Goal: Transaction & Acquisition: Purchase product/service

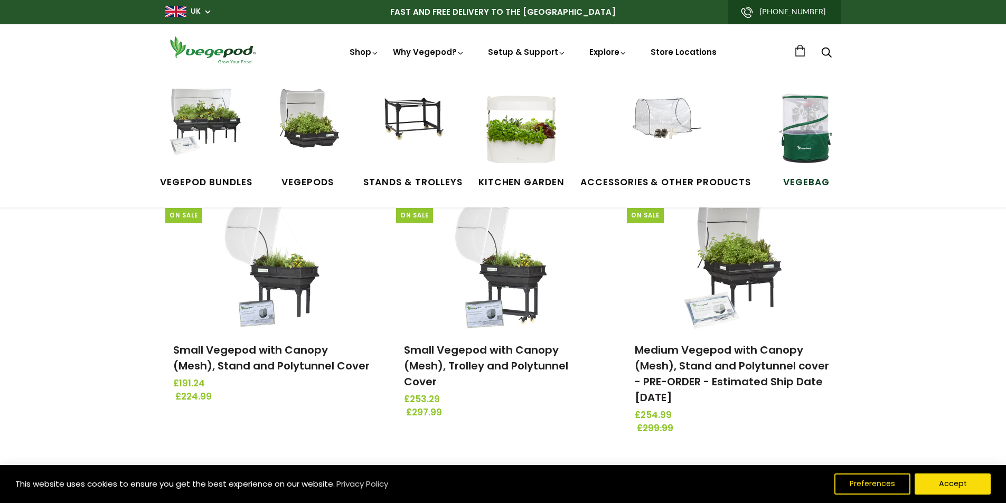
click at [807, 144] on img at bounding box center [805, 128] width 79 height 79
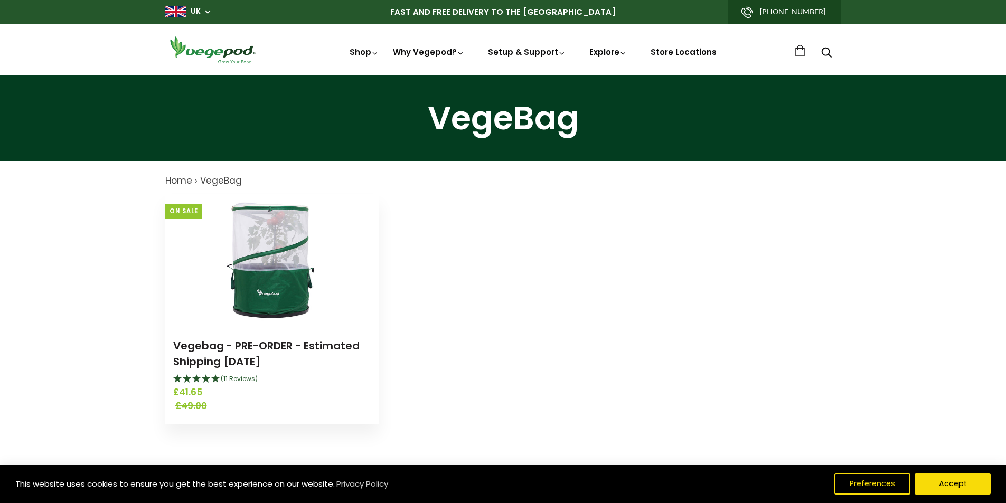
click at [254, 274] on img at bounding box center [272, 260] width 132 height 132
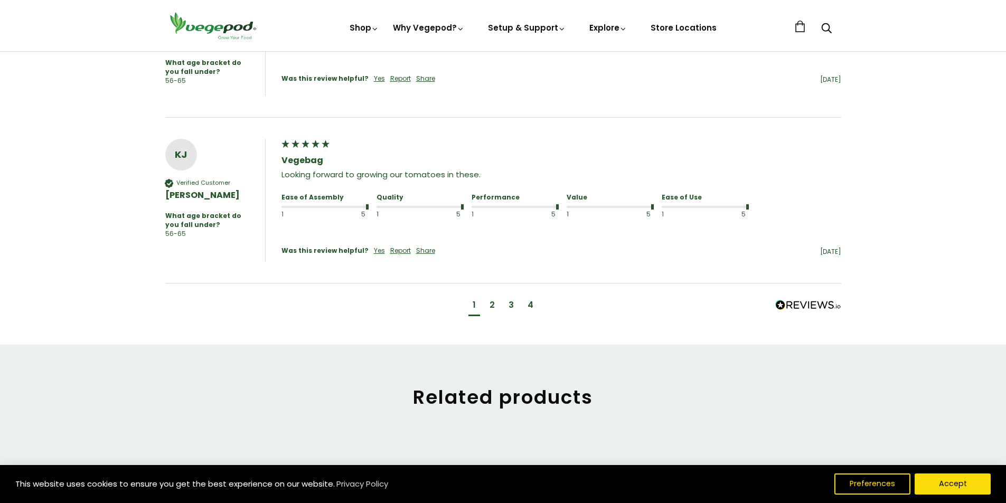
scroll to position [1056, 0]
click at [492, 297] on div "2" at bounding box center [491, 303] width 5 height 12
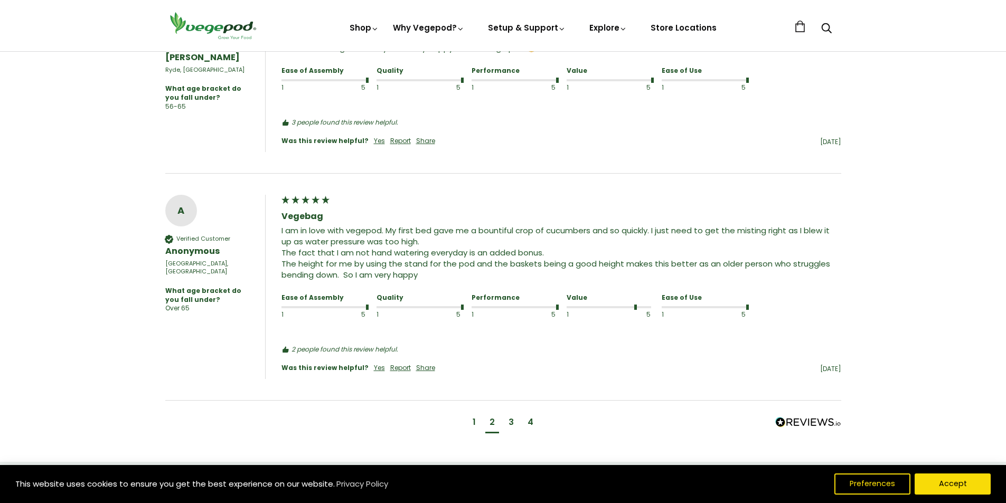
scroll to position [1092, 0]
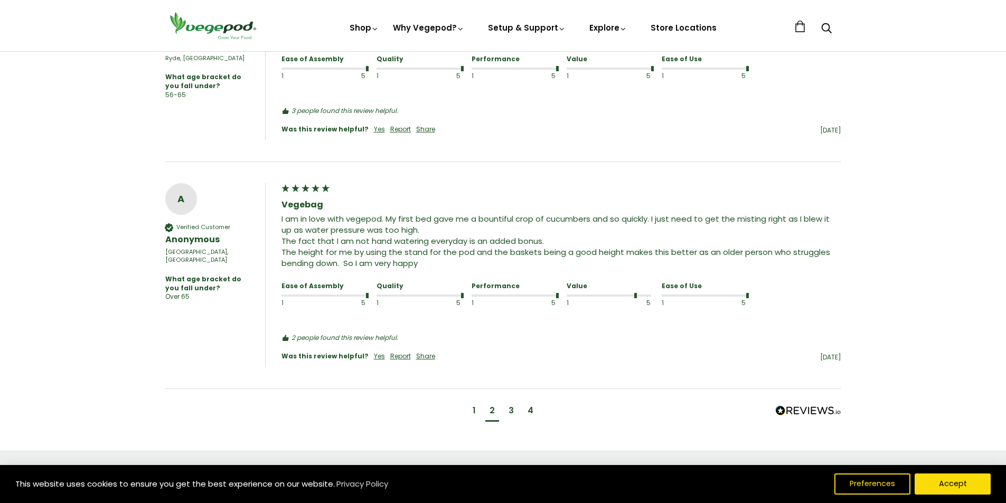
click at [513, 408] on div "3" at bounding box center [510, 411] width 5 height 12
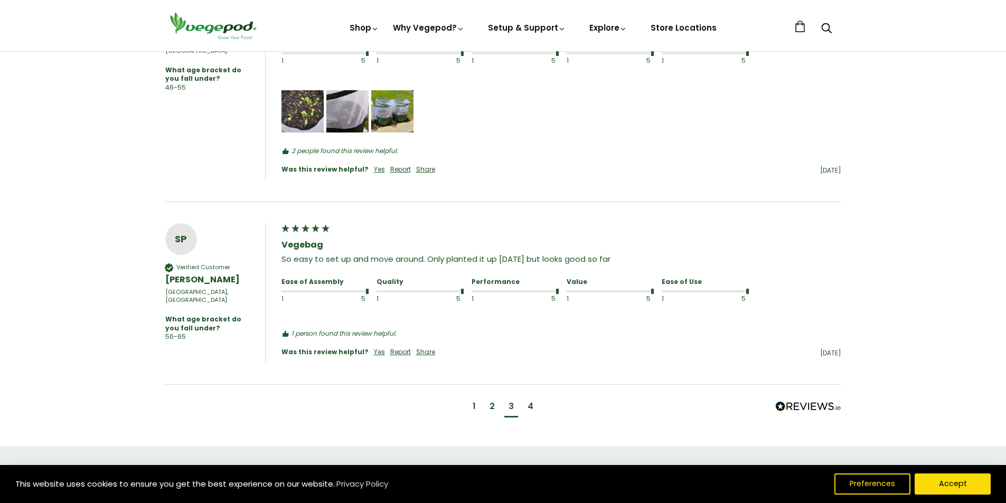
scroll to position [1072, 0]
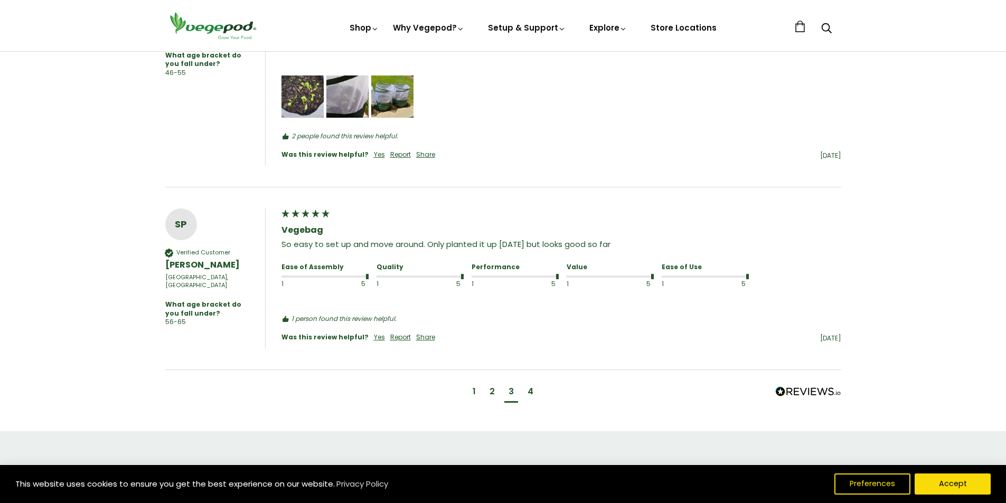
click at [527, 395] on div "4" at bounding box center [530, 392] width 6 height 12
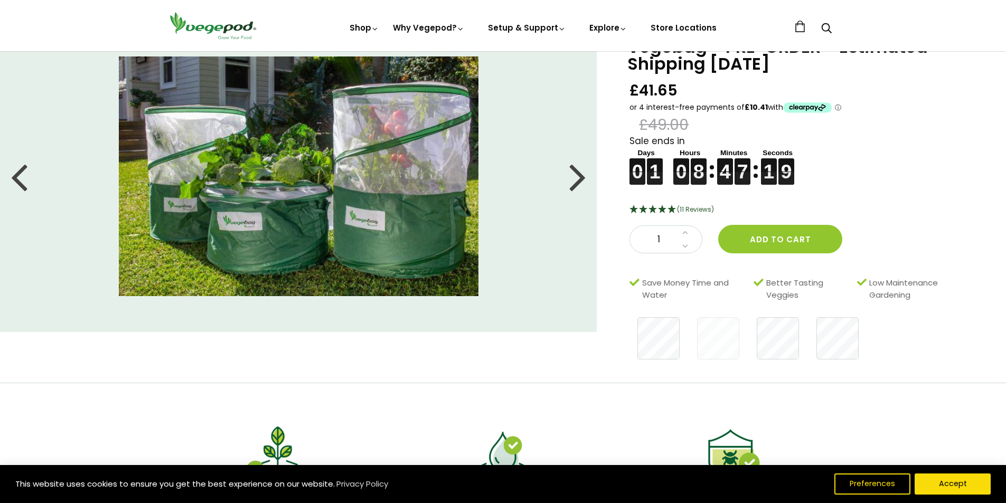
scroll to position [0, 0]
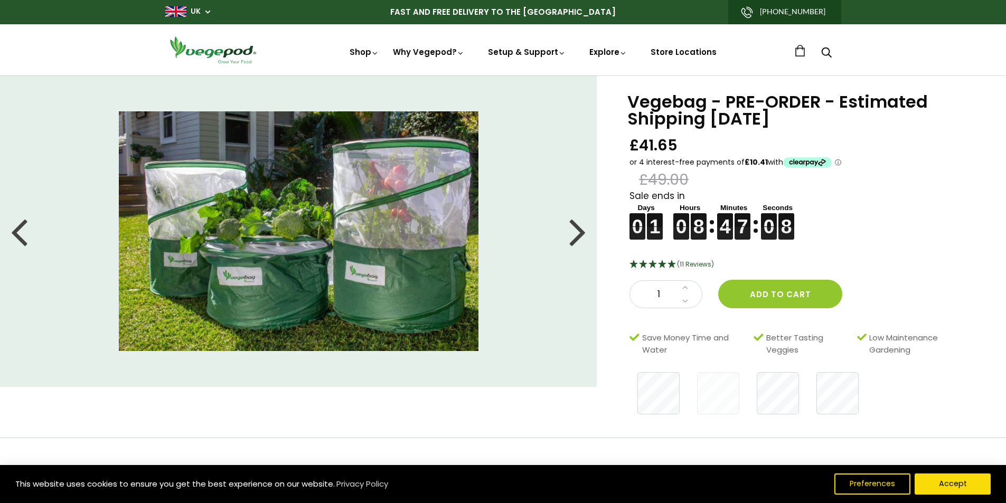
click at [377, 232] on img at bounding box center [298, 230] width 359 height 239
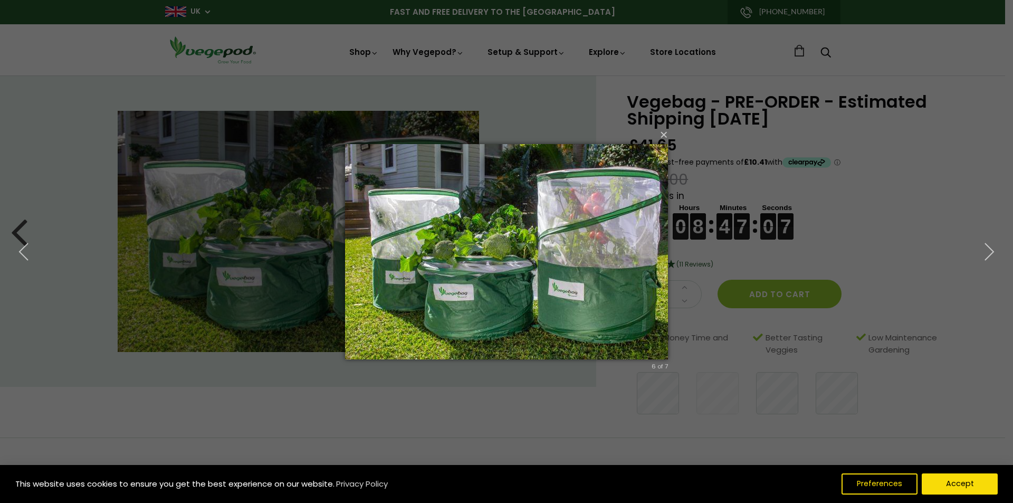
click at [471, 254] on img at bounding box center [506, 252] width 323 height 258
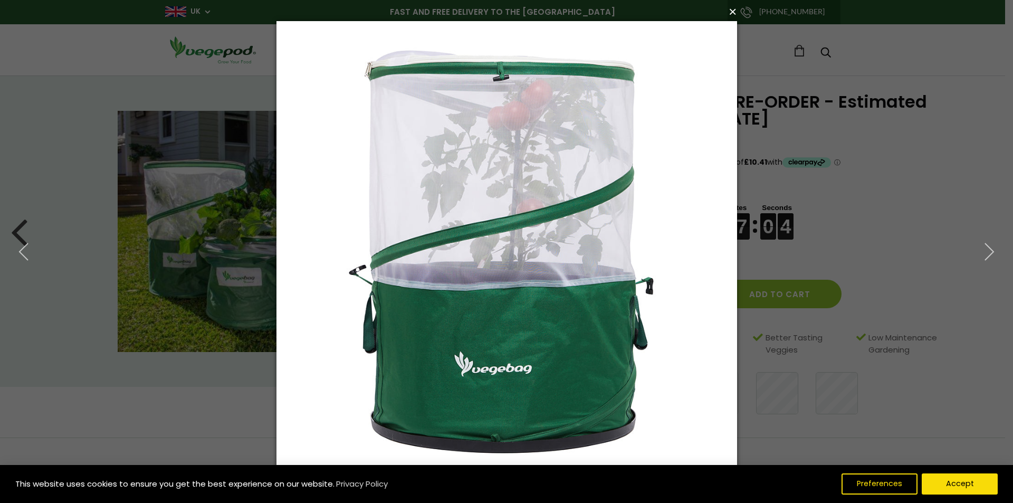
click at [734, 13] on button "×" at bounding box center [510, 11] width 461 height 23
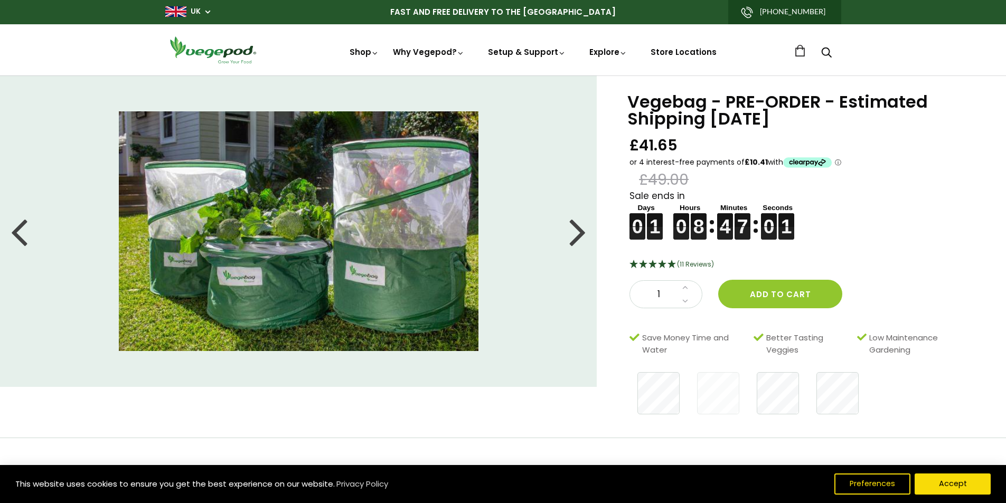
click at [582, 235] on div at bounding box center [577, 231] width 17 height 48
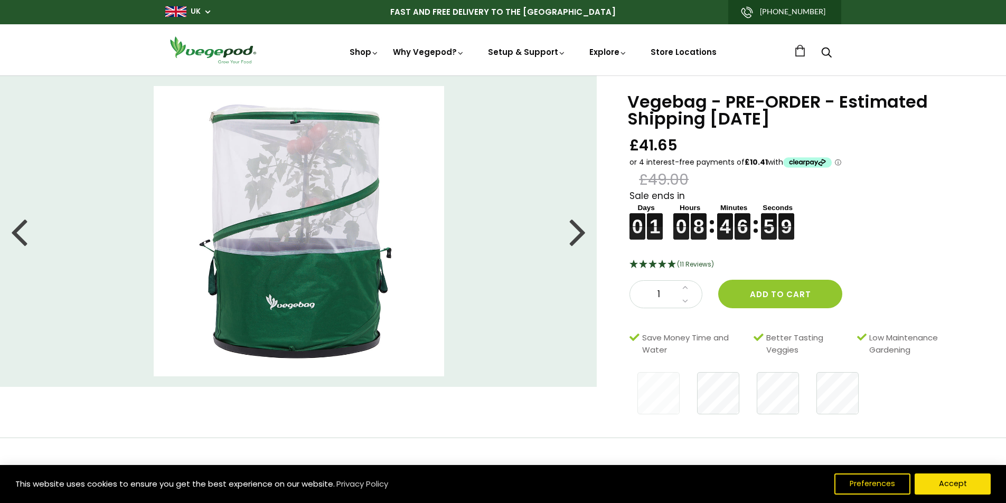
click at [582, 235] on div at bounding box center [577, 231] width 17 height 48
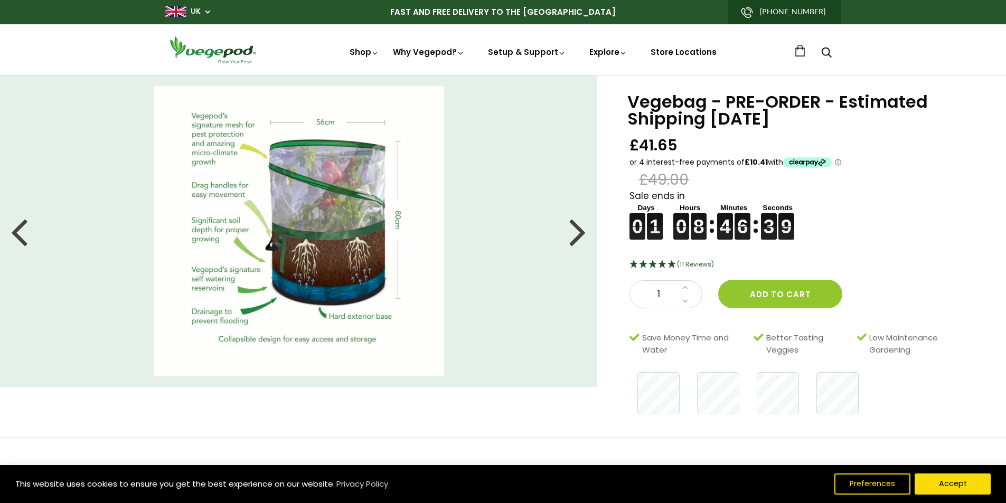
click at [580, 233] on div at bounding box center [577, 231] width 17 height 48
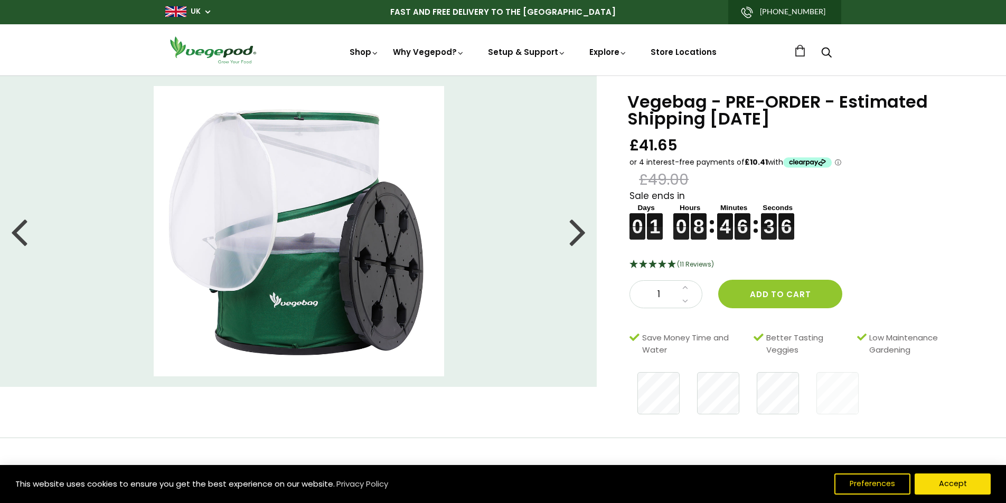
click at [579, 232] on div at bounding box center [577, 231] width 17 height 48
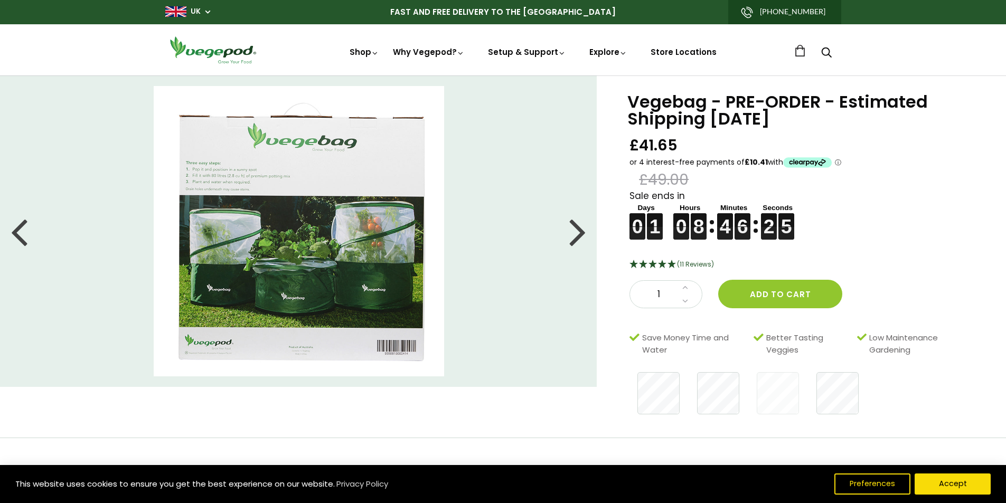
click at [579, 232] on div at bounding box center [577, 231] width 17 height 48
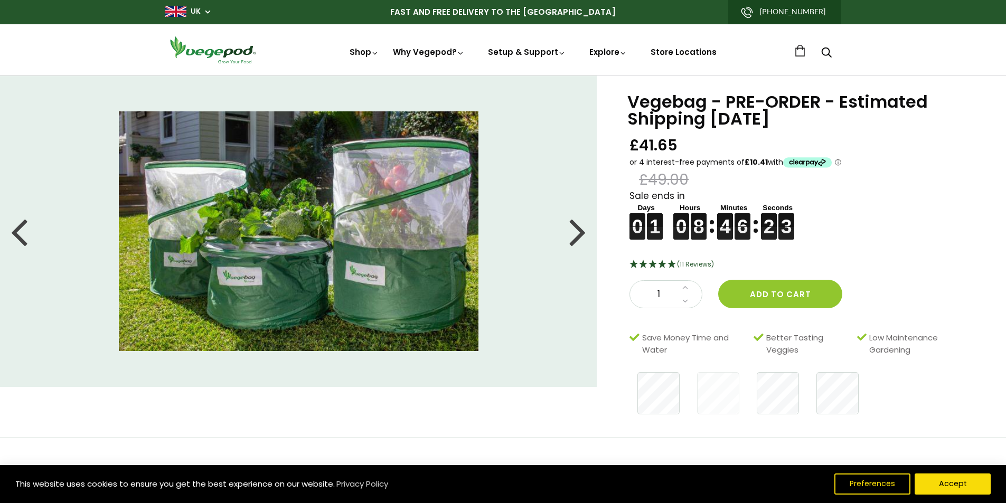
click at [579, 232] on div at bounding box center [577, 231] width 17 height 48
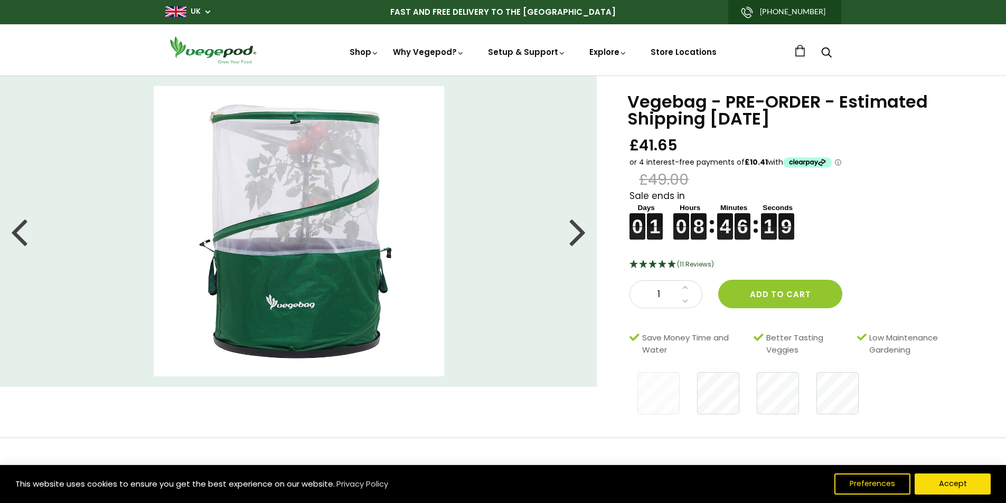
click at [576, 233] on div at bounding box center [577, 231] width 17 height 48
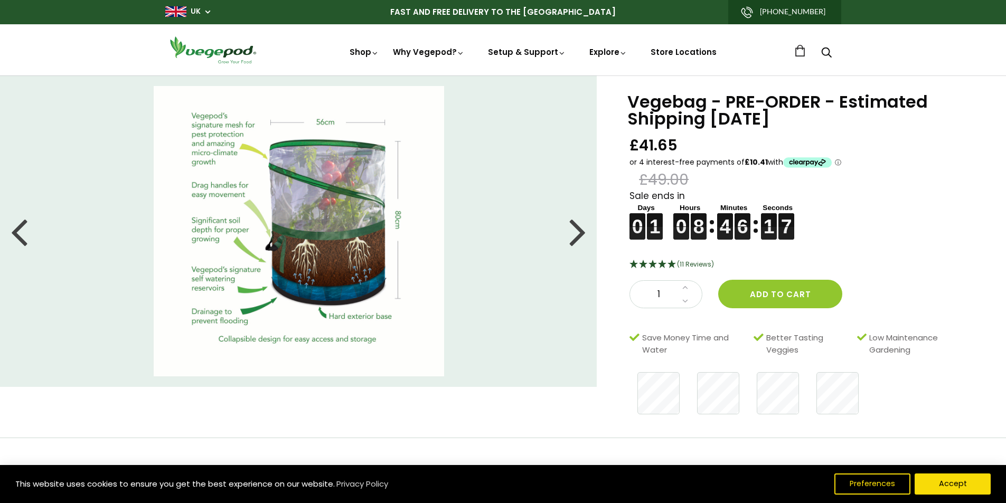
click at [576, 233] on div at bounding box center [577, 231] width 17 height 48
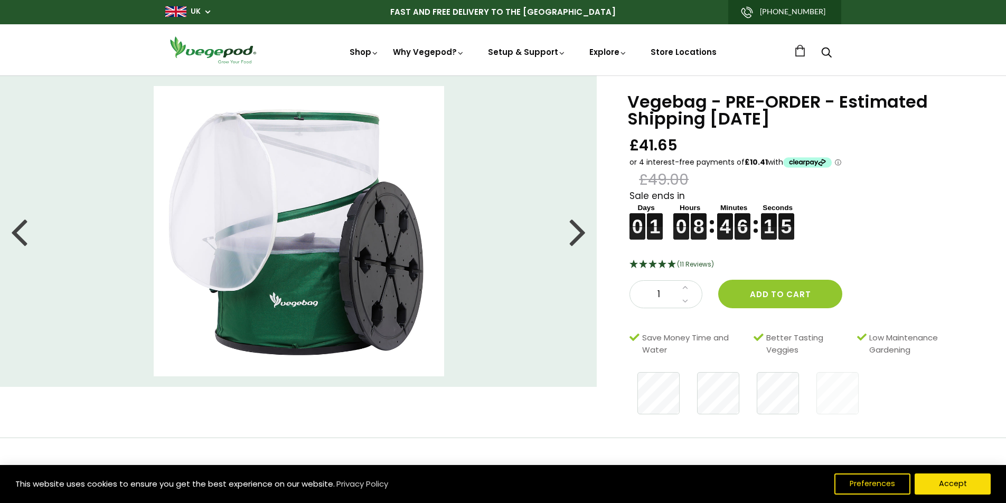
click at [576, 233] on div at bounding box center [577, 231] width 17 height 48
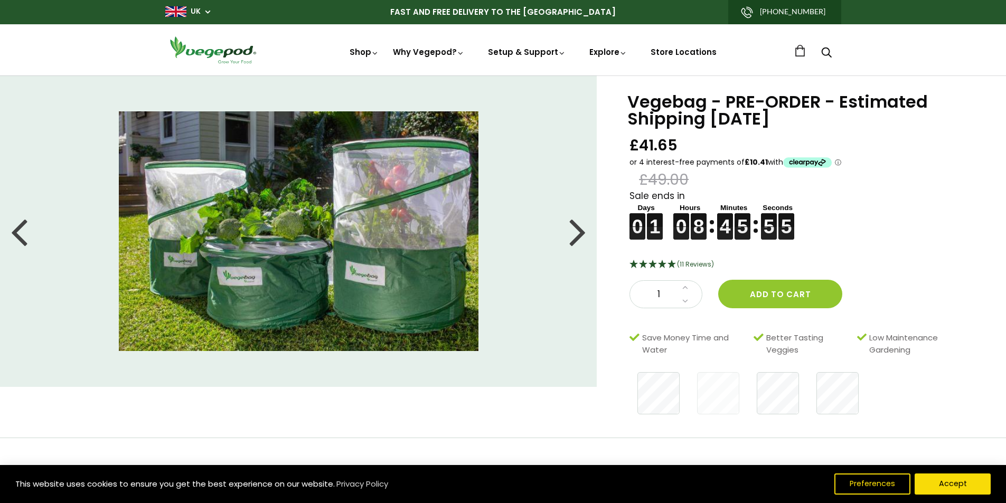
click at [293, 200] on img at bounding box center [298, 230] width 359 height 239
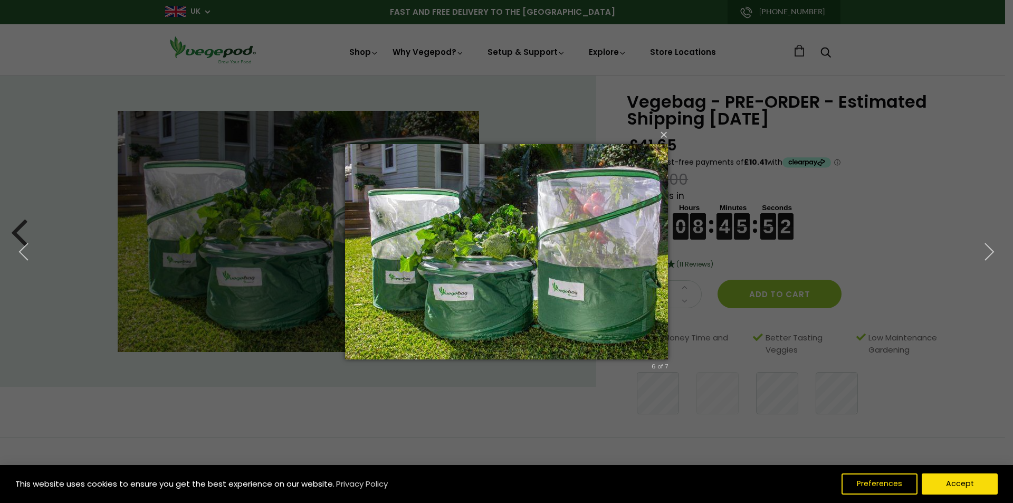
click at [473, 280] on img at bounding box center [506, 252] width 323 height 258
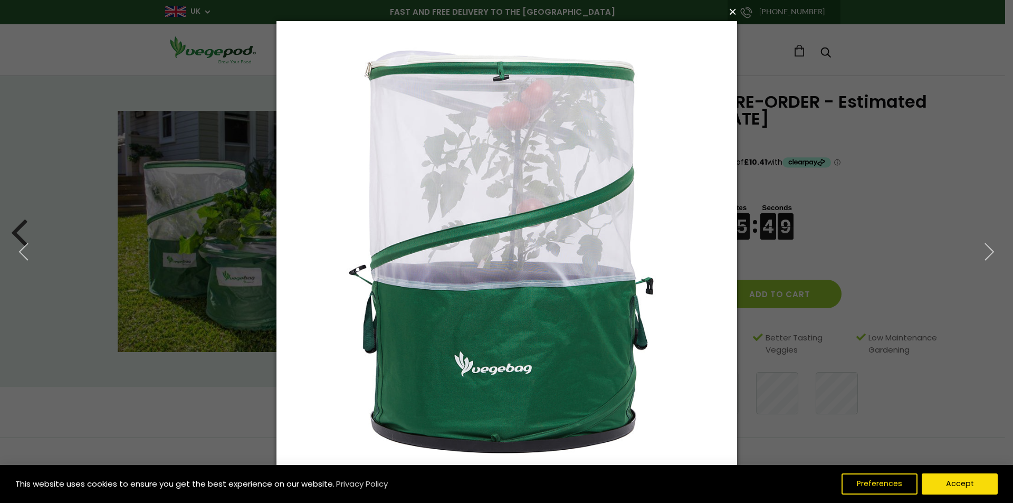
click at [736, 11] on button "×" at bounding box center [510, 11] width 461 height 23
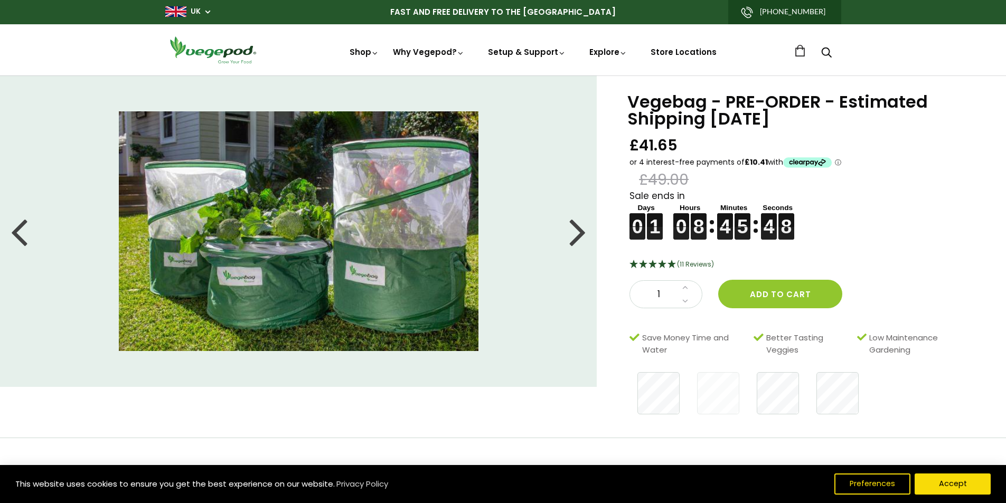
click at [301, 228] on img at bounding box center [298, 230] width 359 height 239
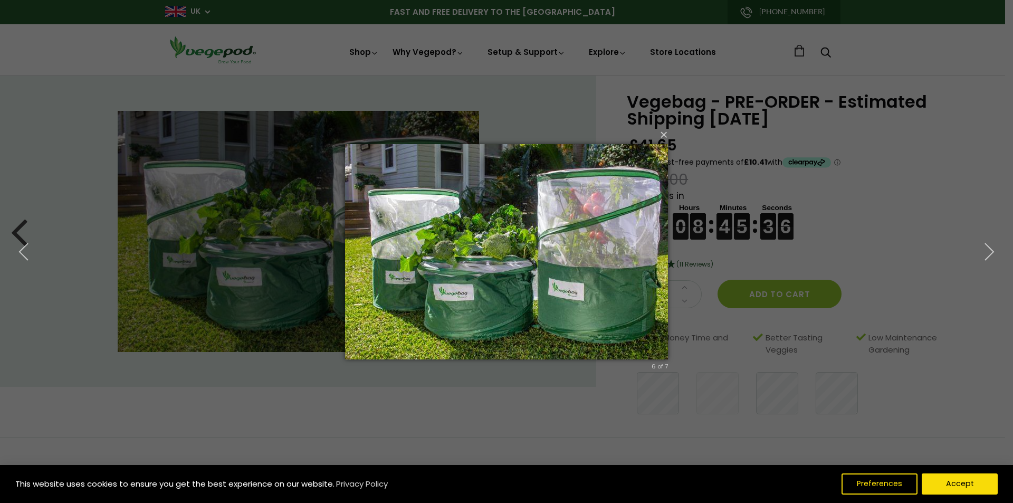
click at [510, 404] on div "× 6 of 7 Loading..." at bounding box center [506, 251] width 1013 height 503
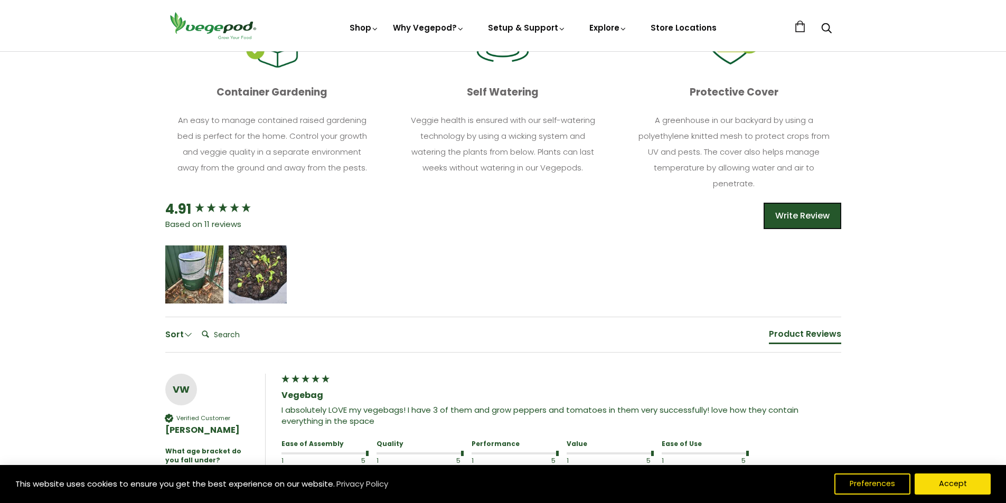
scroll to position [475, 0]
click at [243, 270] on icon "5 star rating" at bounding box center [240, 269] width 7 height 7
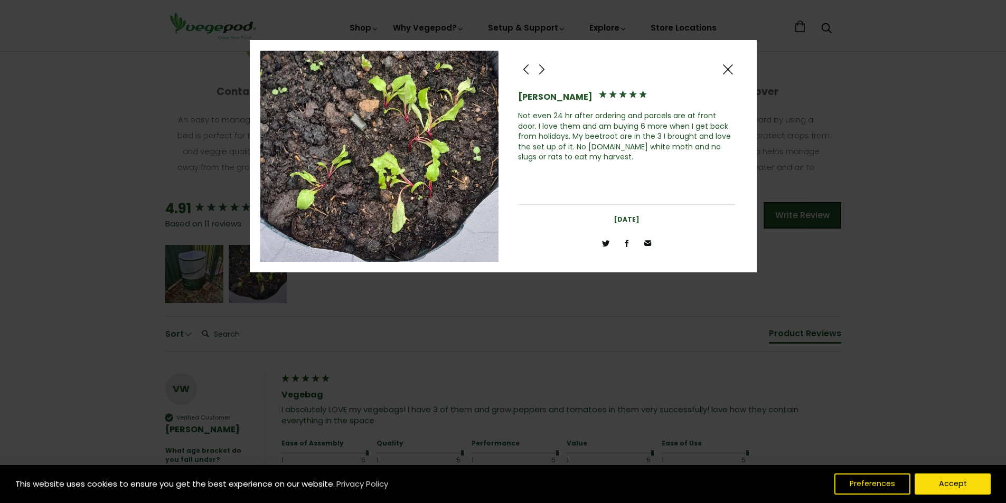
click at [541, 68] on span at bounding box center [541, 69] width 13 height 13
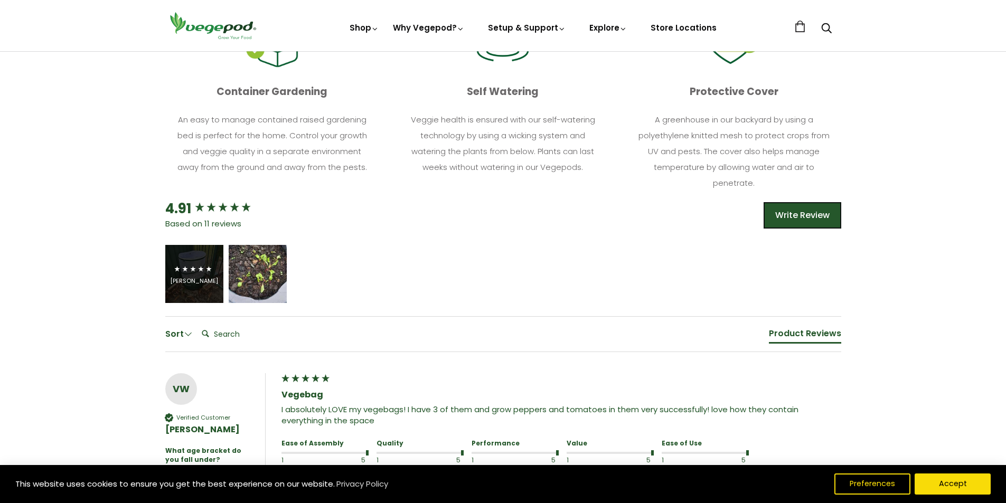
click at [186, 277] on div "Frances Higinbotham" at bounding box center [194, 281] width 48 height 8
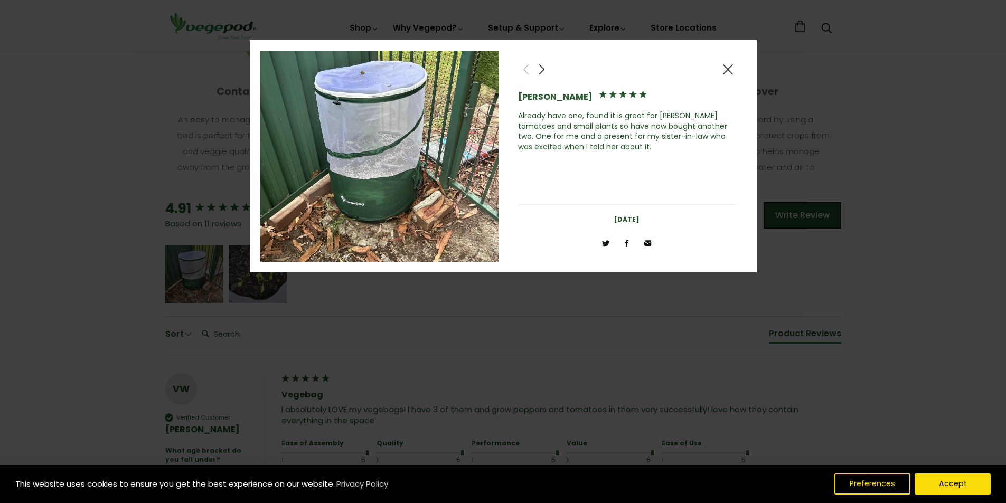
click at [727, 66] on span at bounding box center [727, 69] width 13 height 13
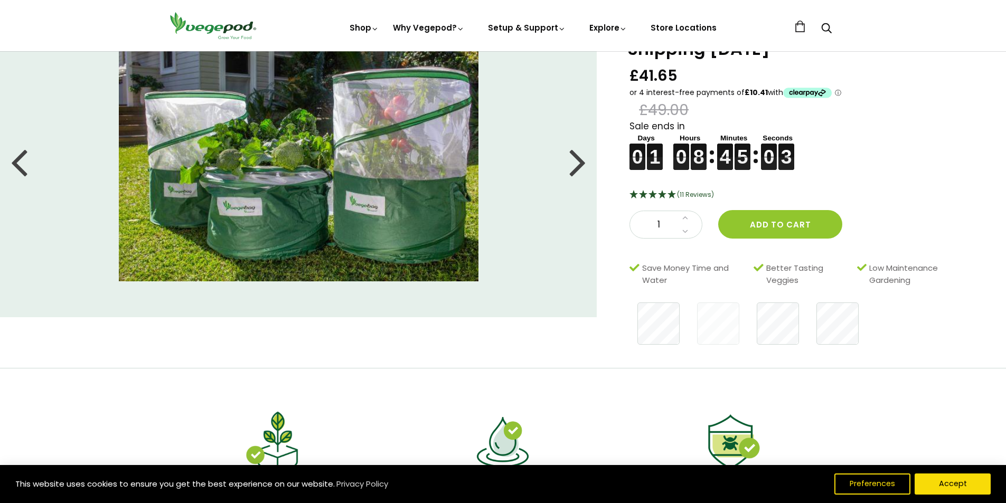
scroll to position [0, 0]
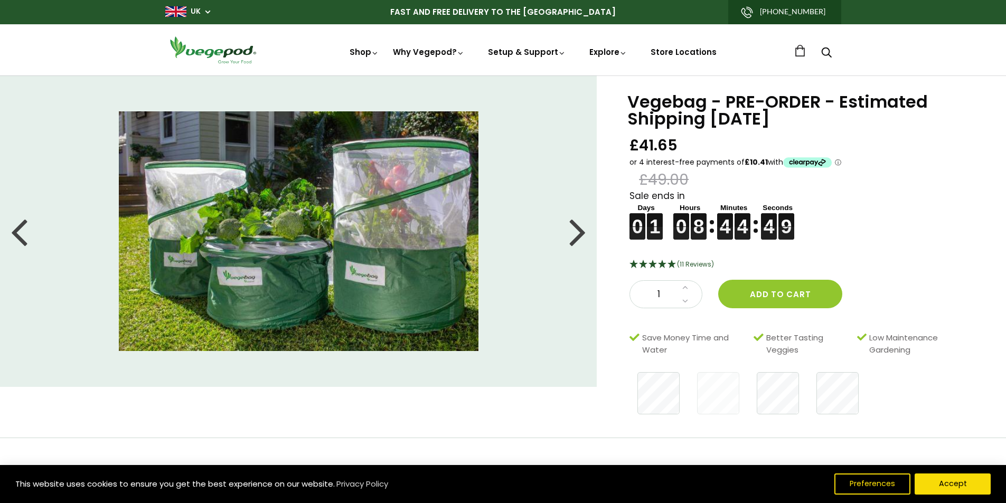
click at [345, 238] on img at bounding box center [298, 230] width 359 height 239
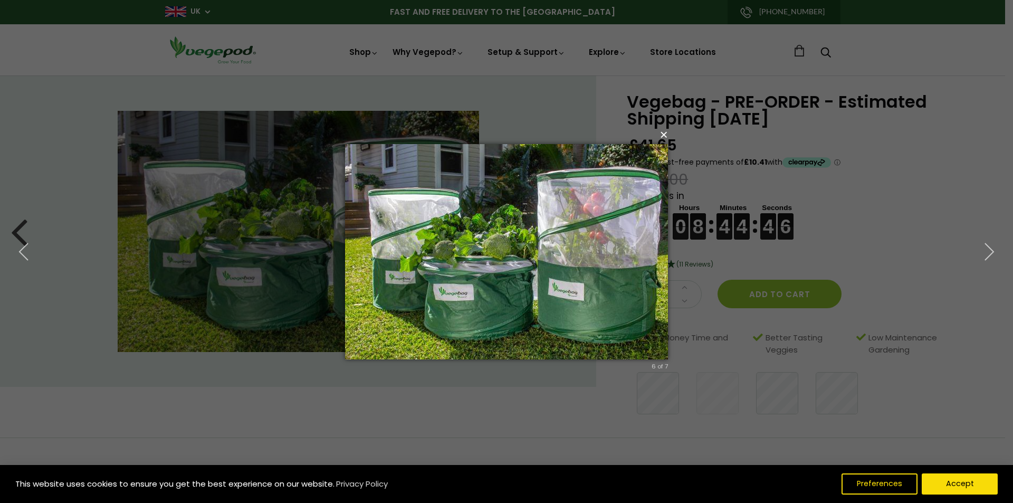
click at [664, 134] on button "×" at bounding box center [509, 134] width 323 height 23
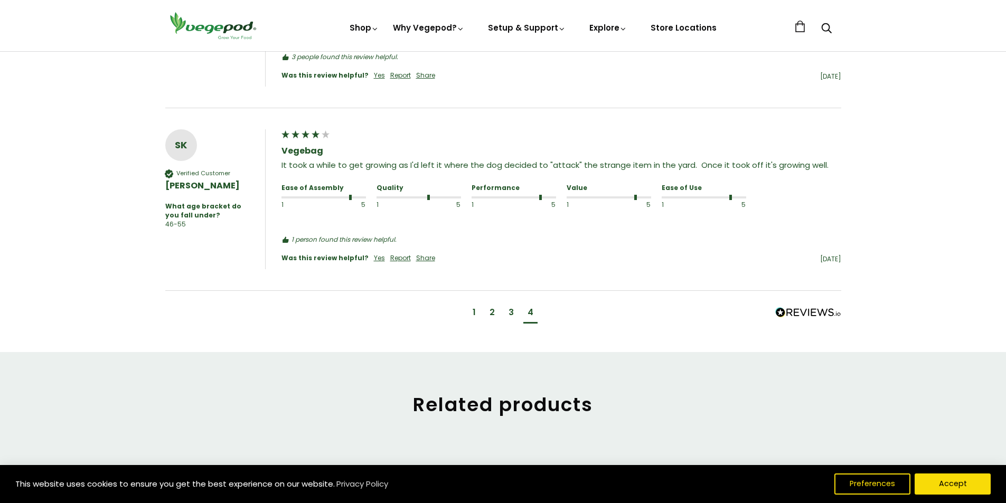
scroll to position [950, 0]
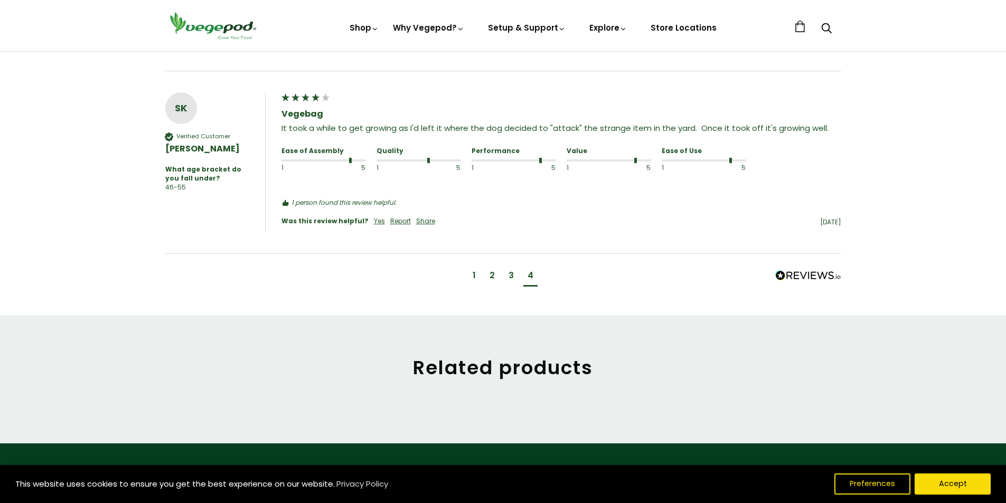
click at [475, 281] on div "1" at bounding box center [473, 276] width 3 height 12
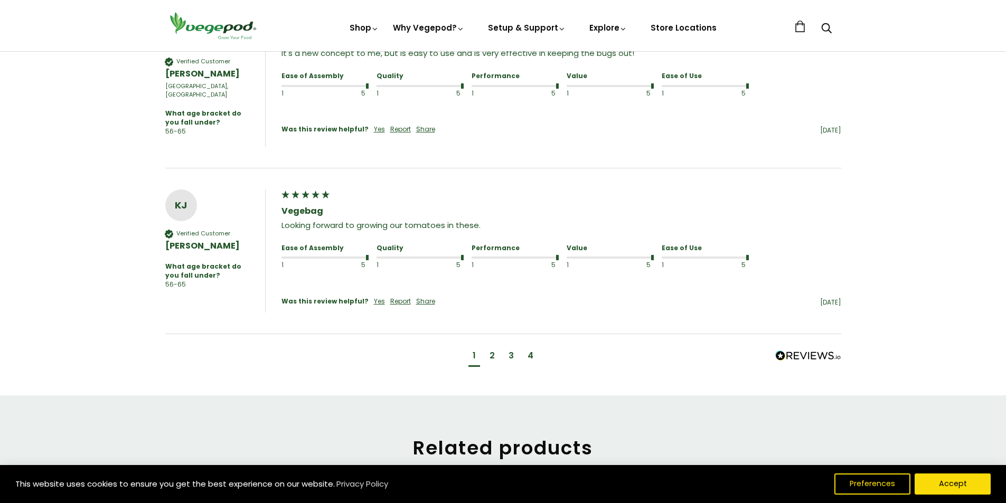
scroll to position [1059, 0]
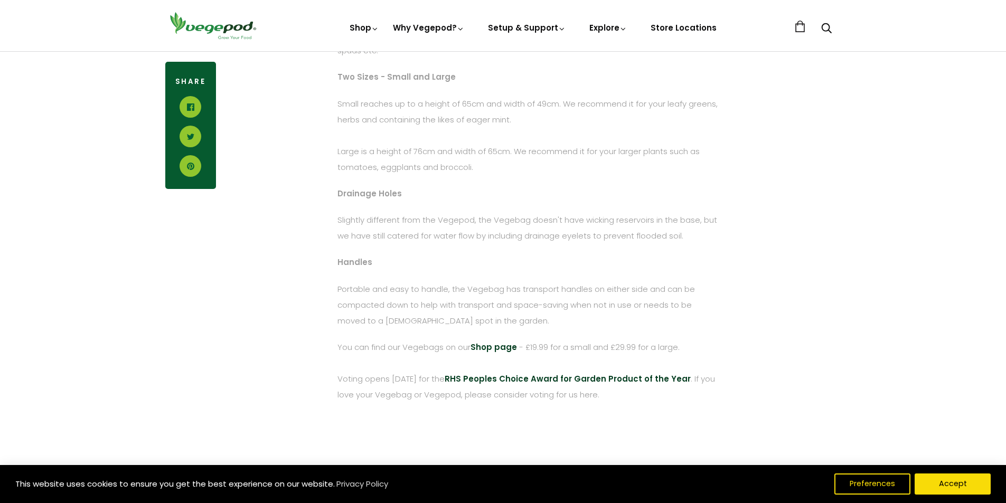
scroll to position [1108, 0]
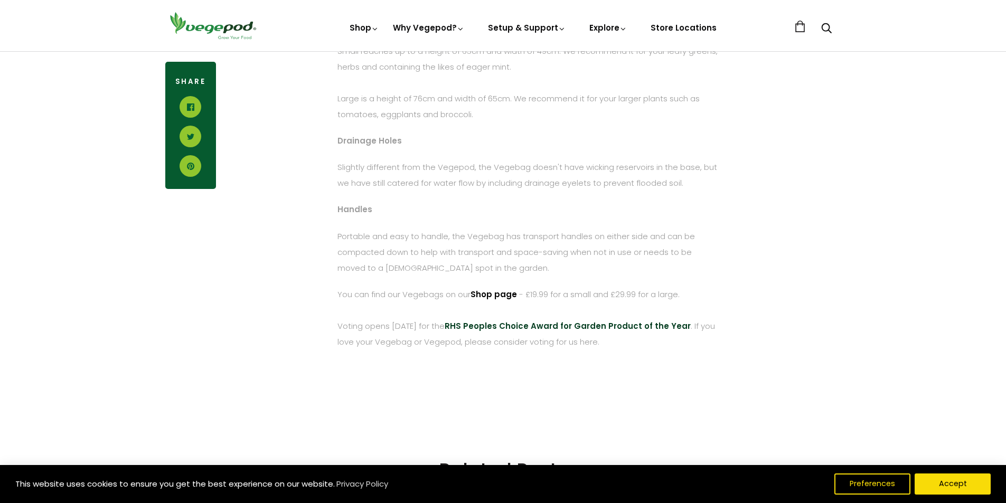
click at [498, 291] on strong "Shop page" at bounding box center [493, 294] width 46 height 11
